Goal: Information Seeking & Learning: Learn about a topic

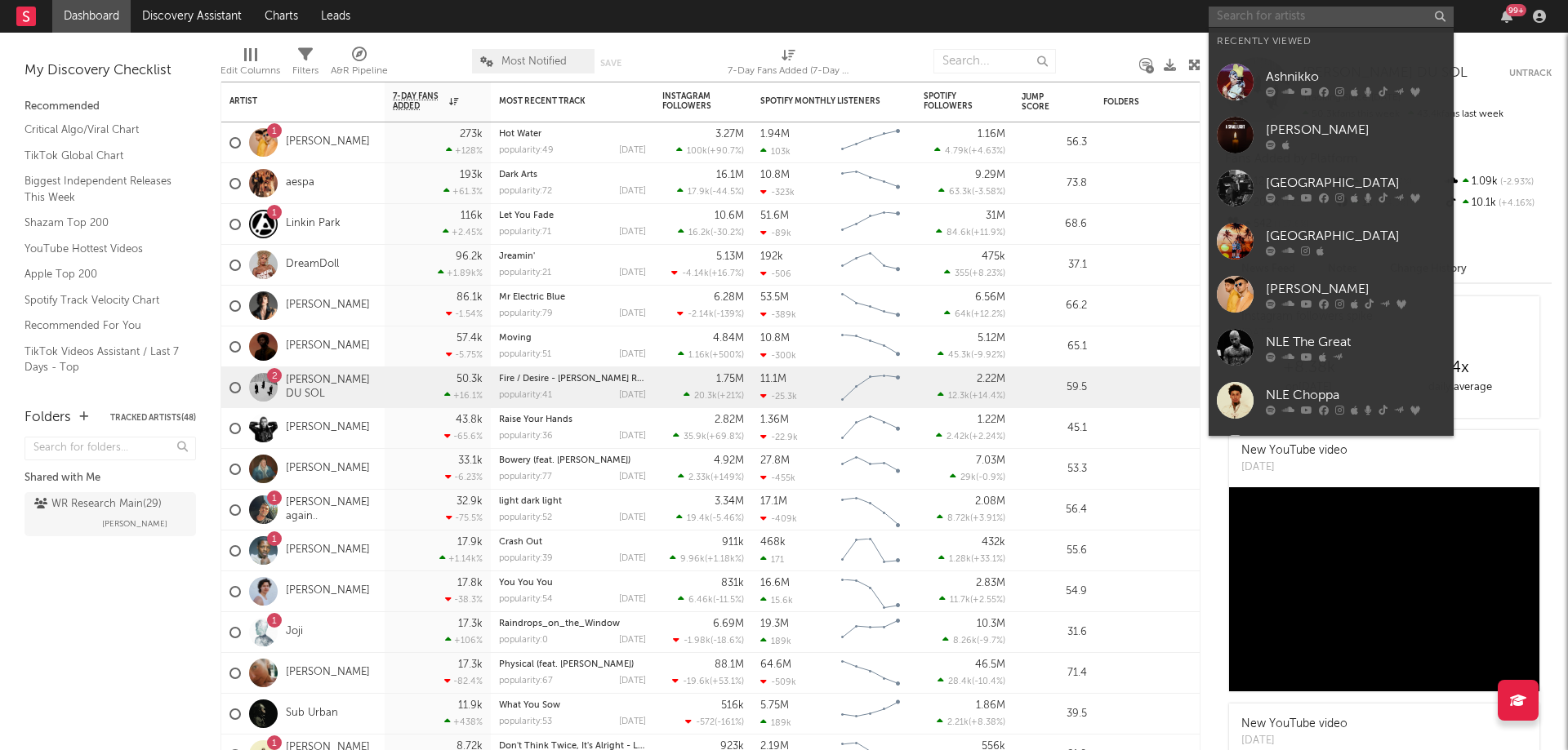
click at [1259, 13] on input "text" at bounding box center [1331, 16] width 245 height 20
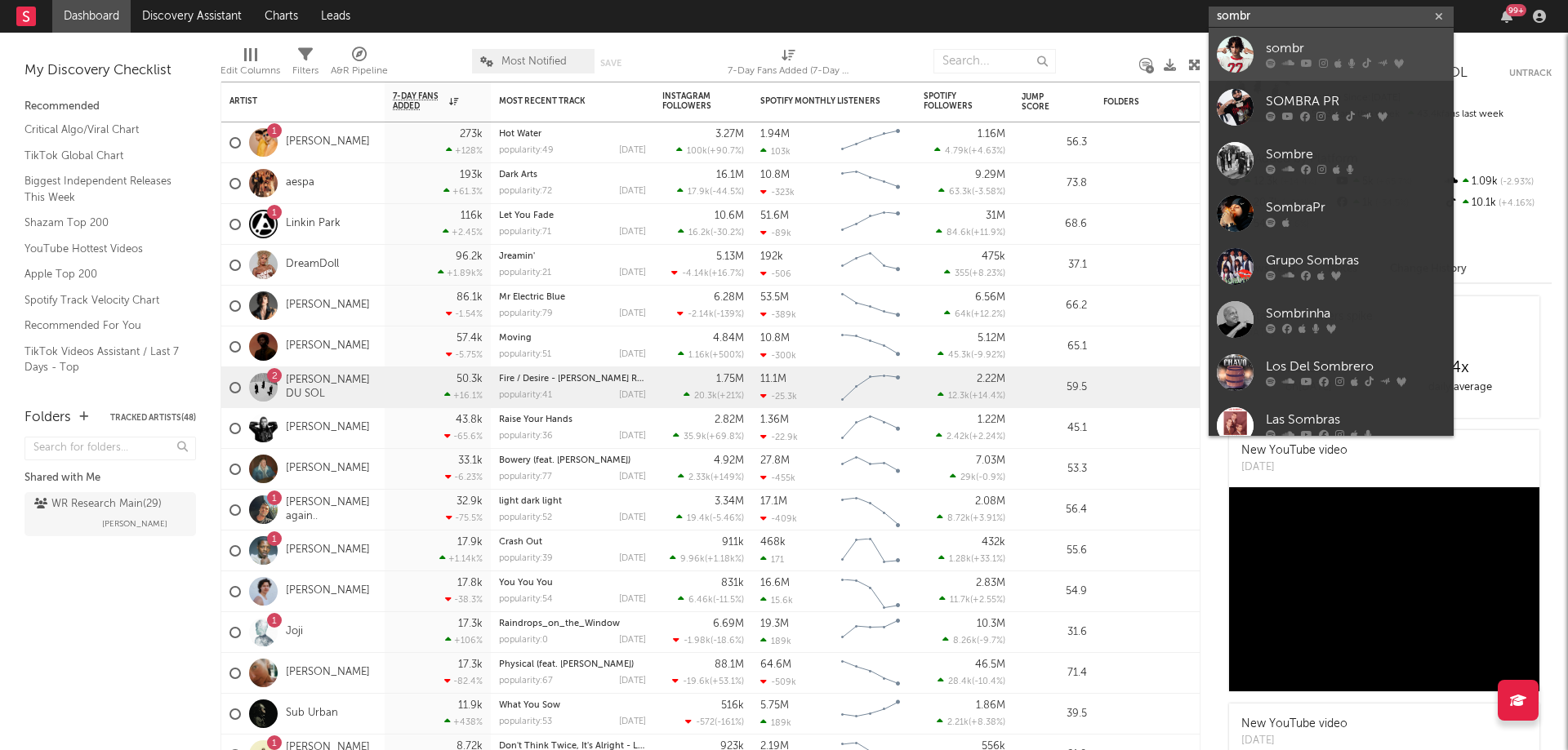
type input "sombr"
click at [1284, 32] on link "sombr" at bounding box center [1331, 54] width 245 height 53
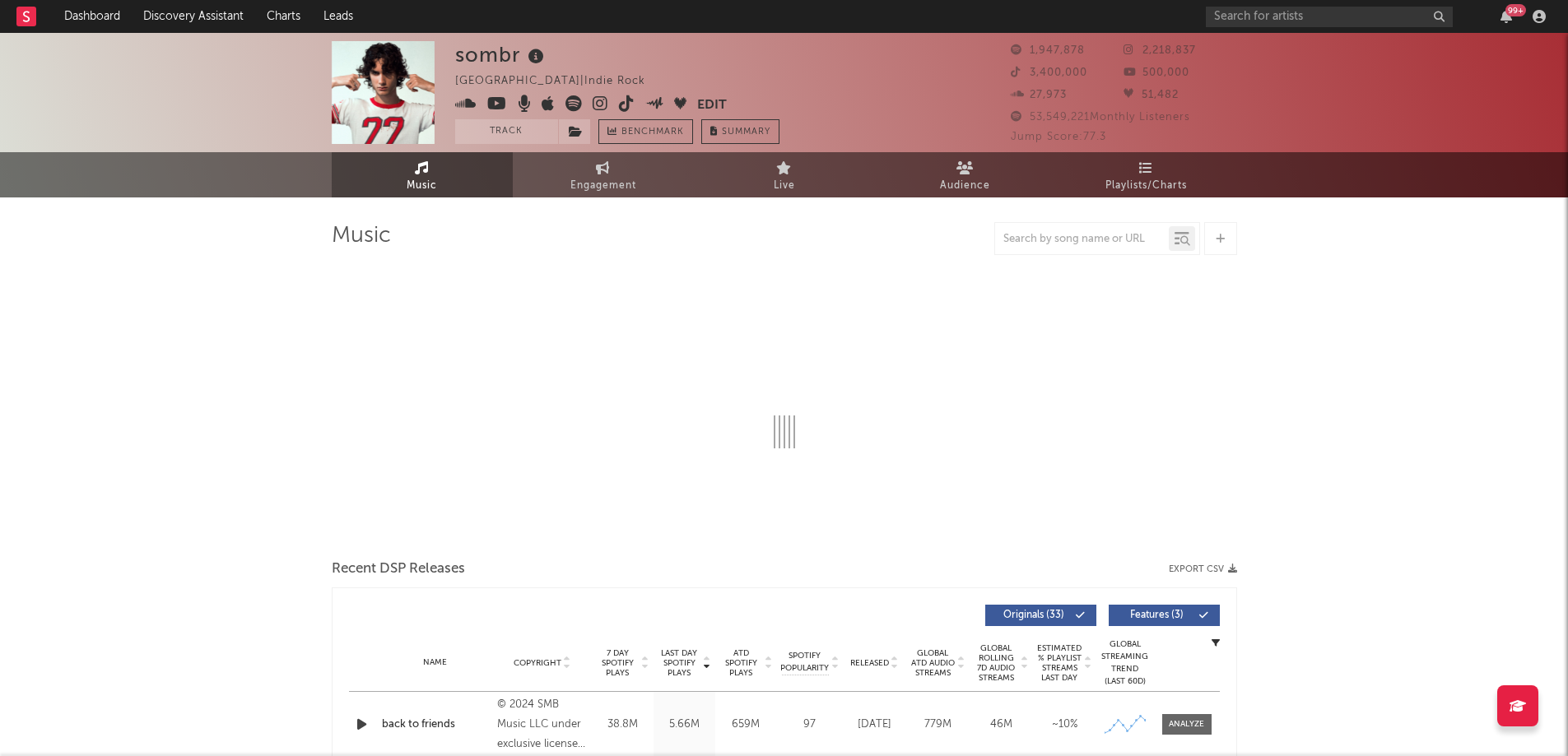
select select "6m"
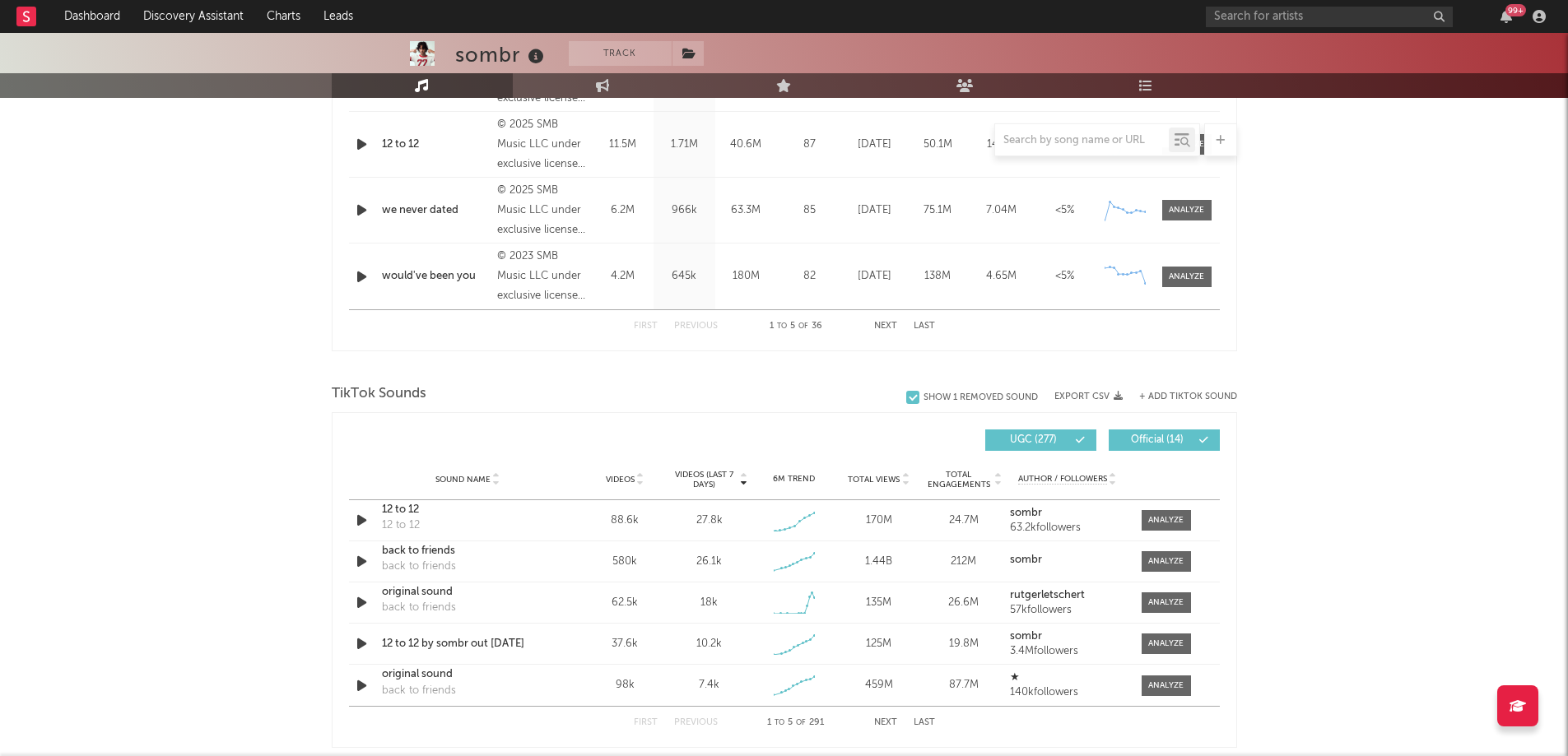
scroll to position [887, 0]
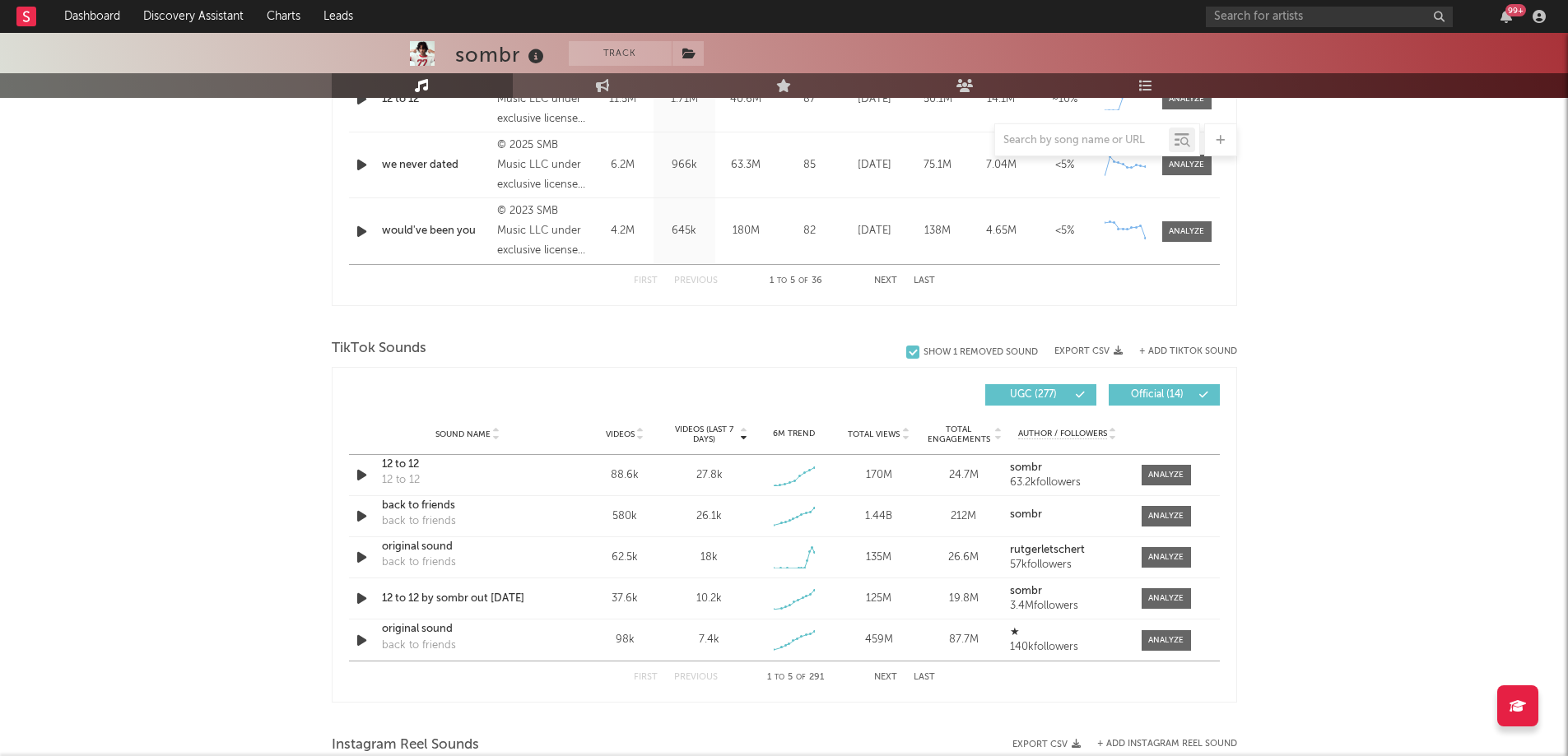
click at [630, 433] on span "Videos" at bounding box center [620, 434] width 29 height 10
click at [635, 431] on div at bounding box center [639, 434] width 10 height 12
click at [878, 680] on button "Next" at bounding box center [885, 678] width 23 height 9
click at [887, 680] on button "Next" at bounding box center [885, 678] width 23 height 9
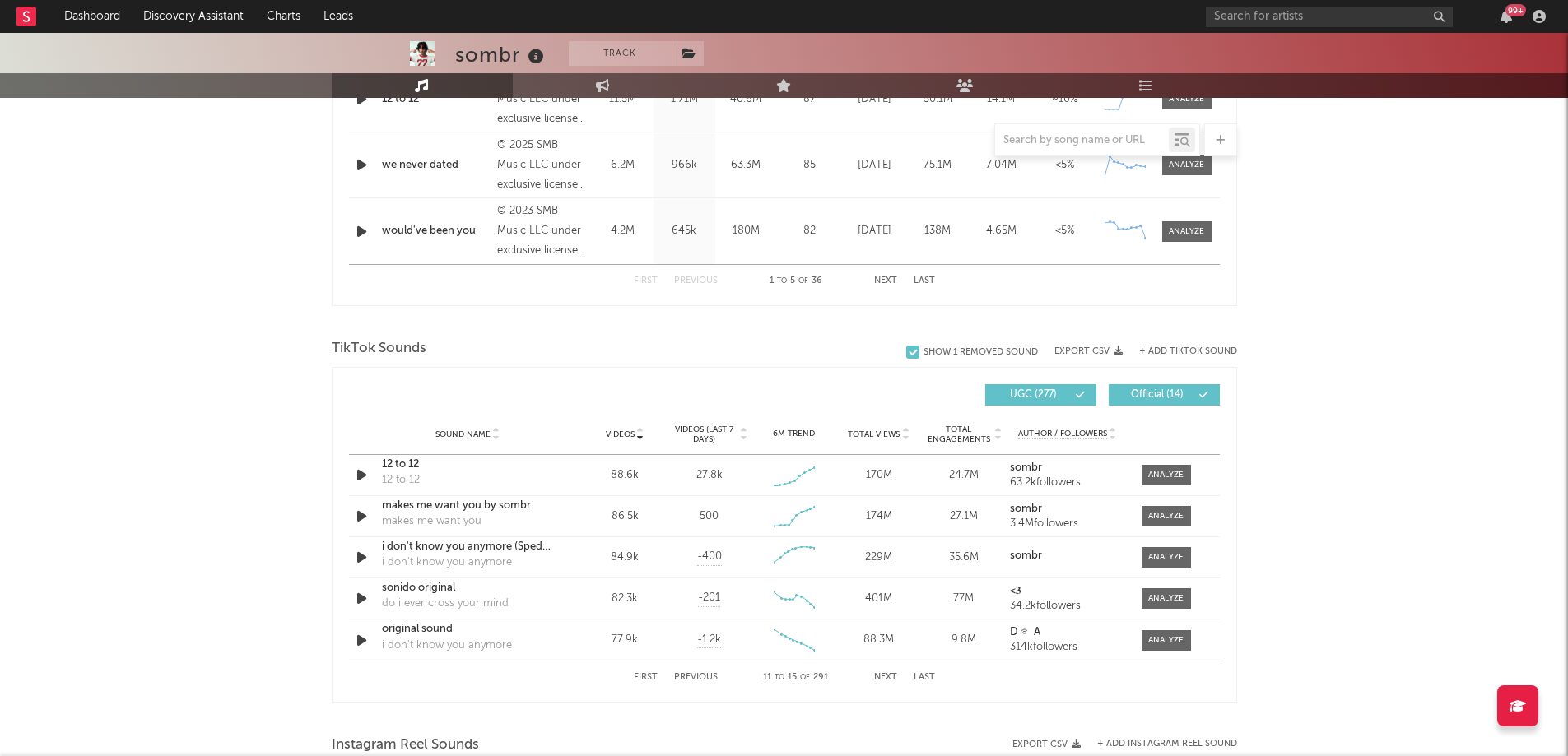
click at [892, 675] on button "Next" at bounding box center [885, 678] width 23 height 9
click at [644, 675] on button "First" at bounding box center [646, 678] width 24 height 9
click at [702, 436] on span "Videos (last 7 days)" at bounding box center [705, 435] width 67 height 19
click at [883, 676] on button "Next" at bounding box center [885, 678] width 23 height 9
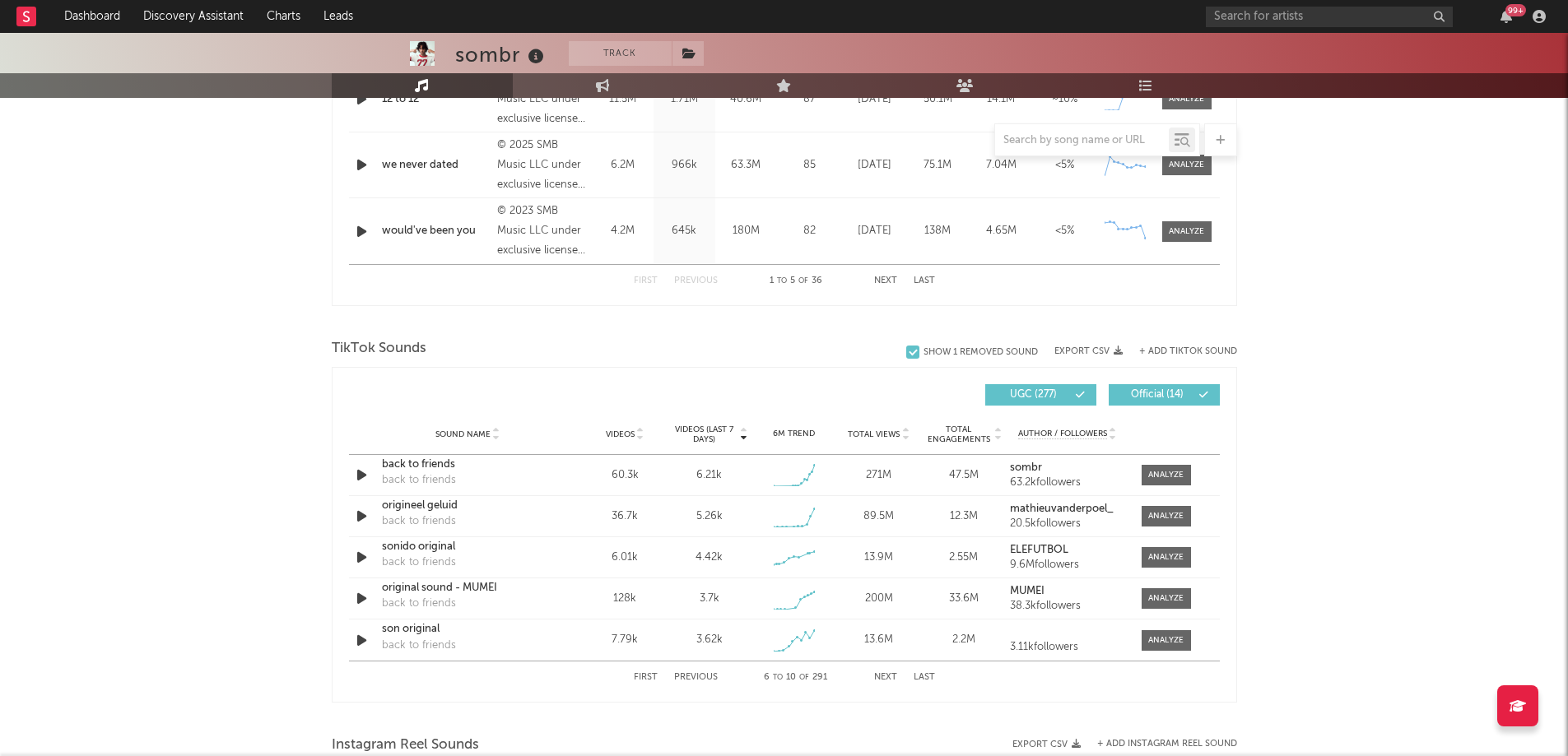
click at [883, 676] on button "Next" at bounding box center [885, 678] width 23 height 9
